Goal: Transaction & Acquisition: Purchase product/service

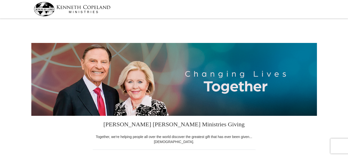
select select "FL"
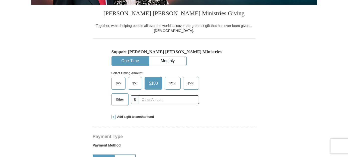
scroll to position [125, 0]
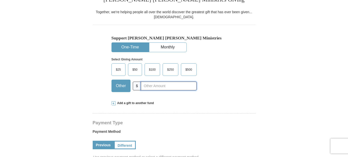
click at [146, 87] on input "text" at bounding box center [169, 86] width 56 height 9
type input "200."
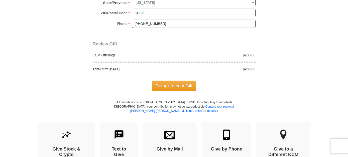
scroll to position [451, 0]
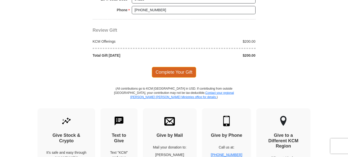
click at [183, 69] on span "Complete Your Gift" at bounding box center [174, 72] width 44 height 11
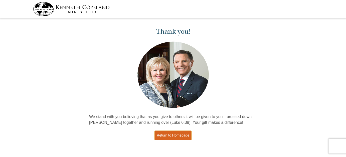
click at [169, 136] on link "Return to Homepage" at bounding box center [172, 136] width 37 height 10
